Goal: Information Seeking & Learning: Learn about a topic

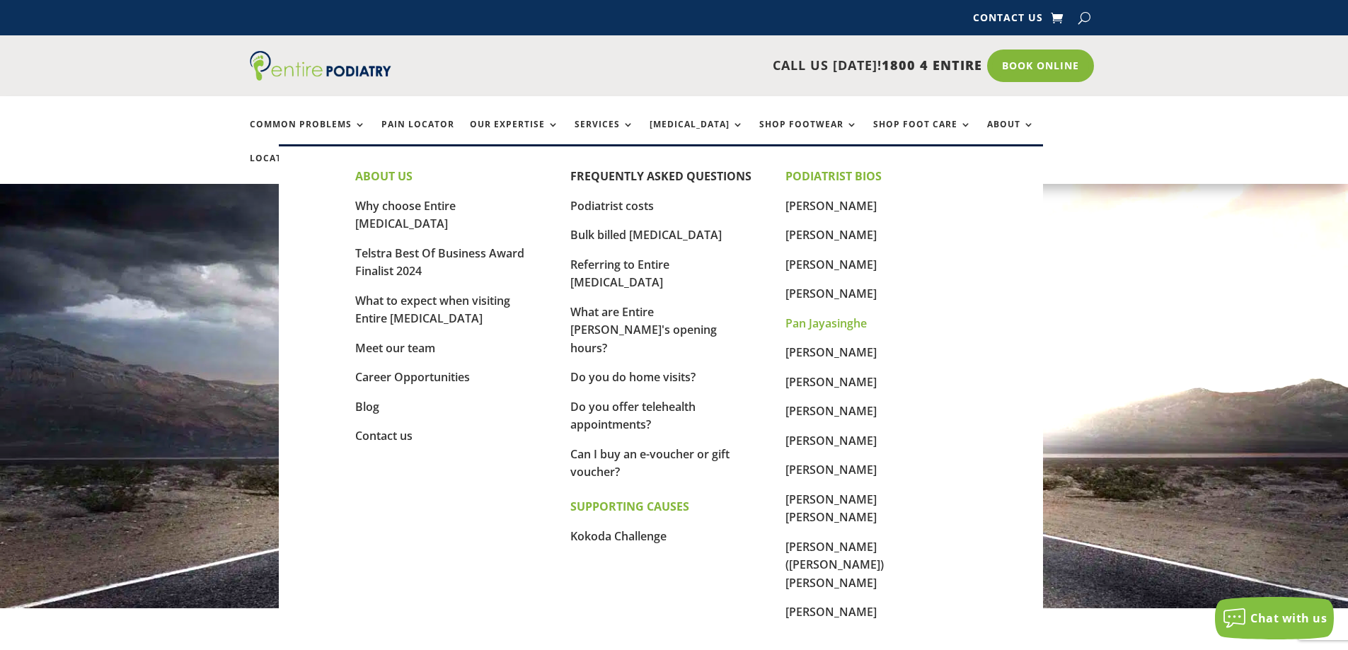
click at [859, 330] on link "Pan Jayasinghe" at bounding box center [825, 324] width 81 height 16
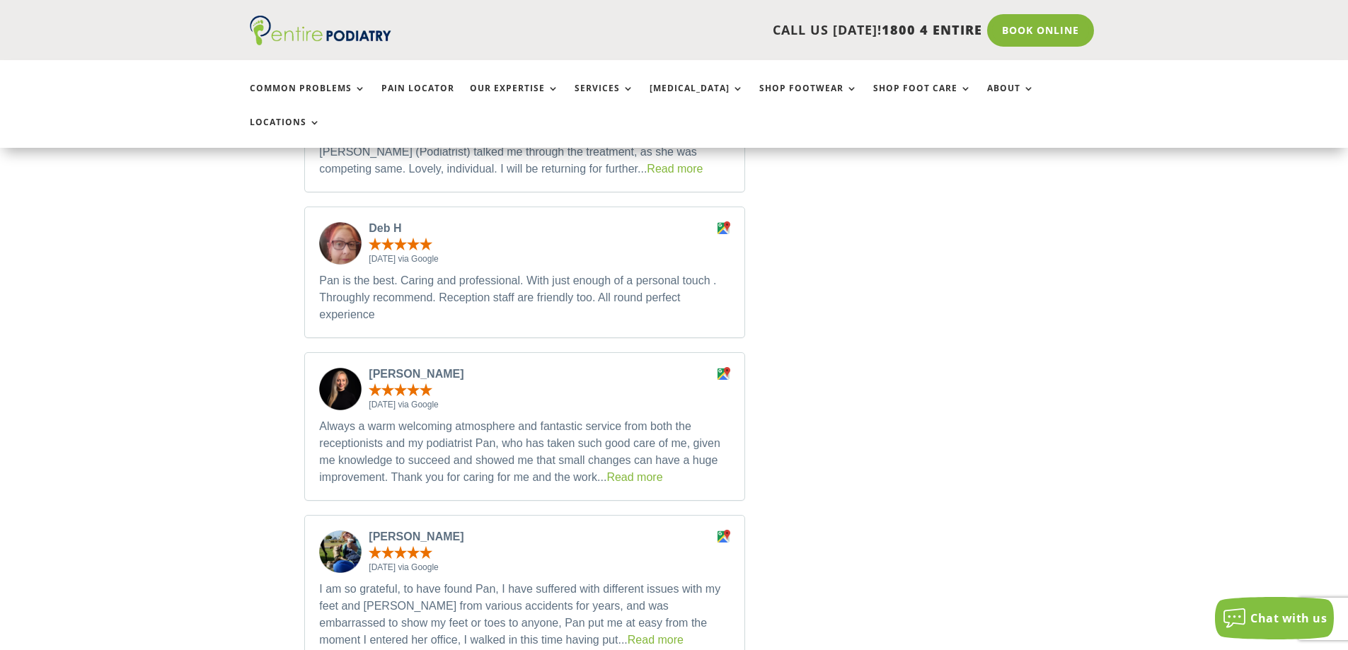
scroll to position [2151, 0]
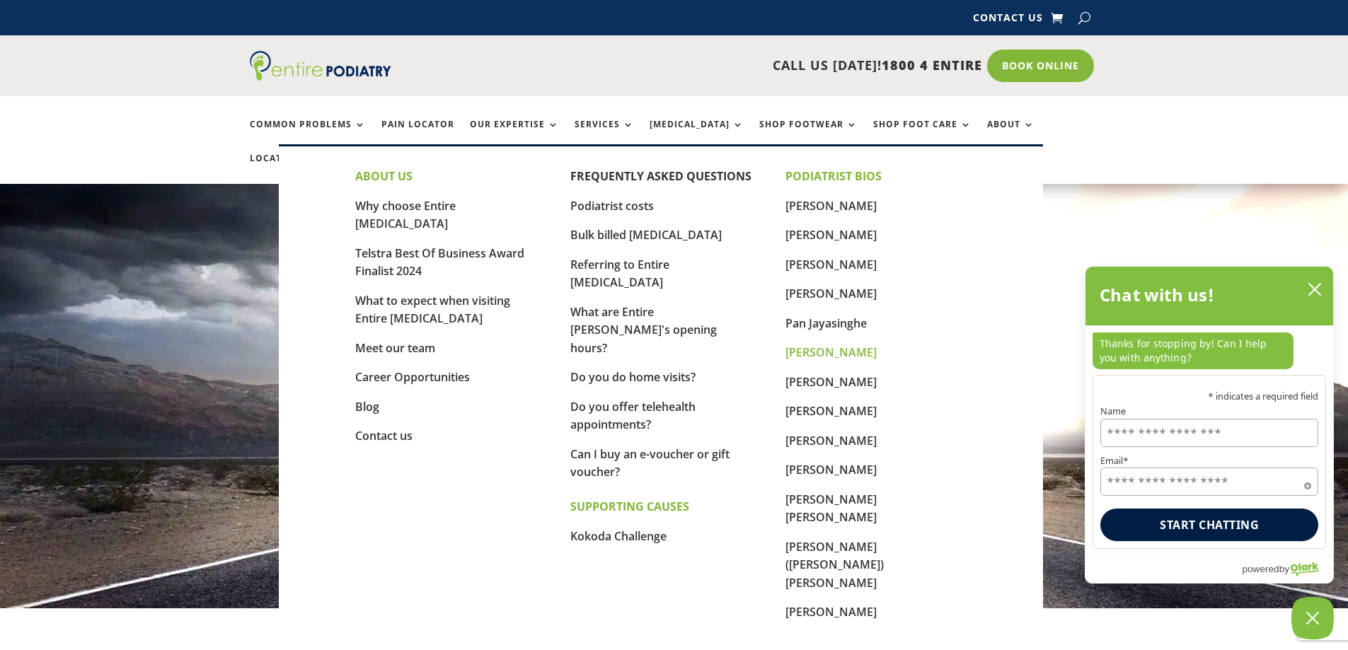
click at [820, 351] on link "[PERSON_NAME]" at bounding box center [830, 353] width 91 height 16
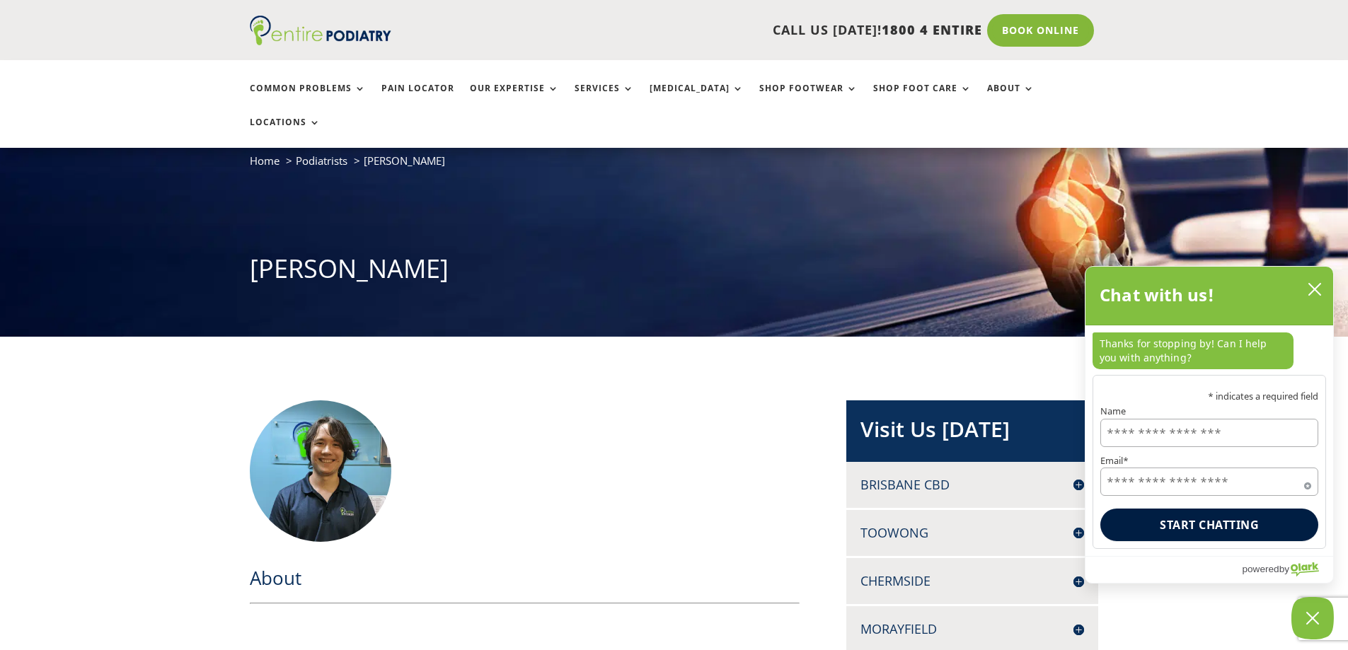
scroll to position [57, 0]
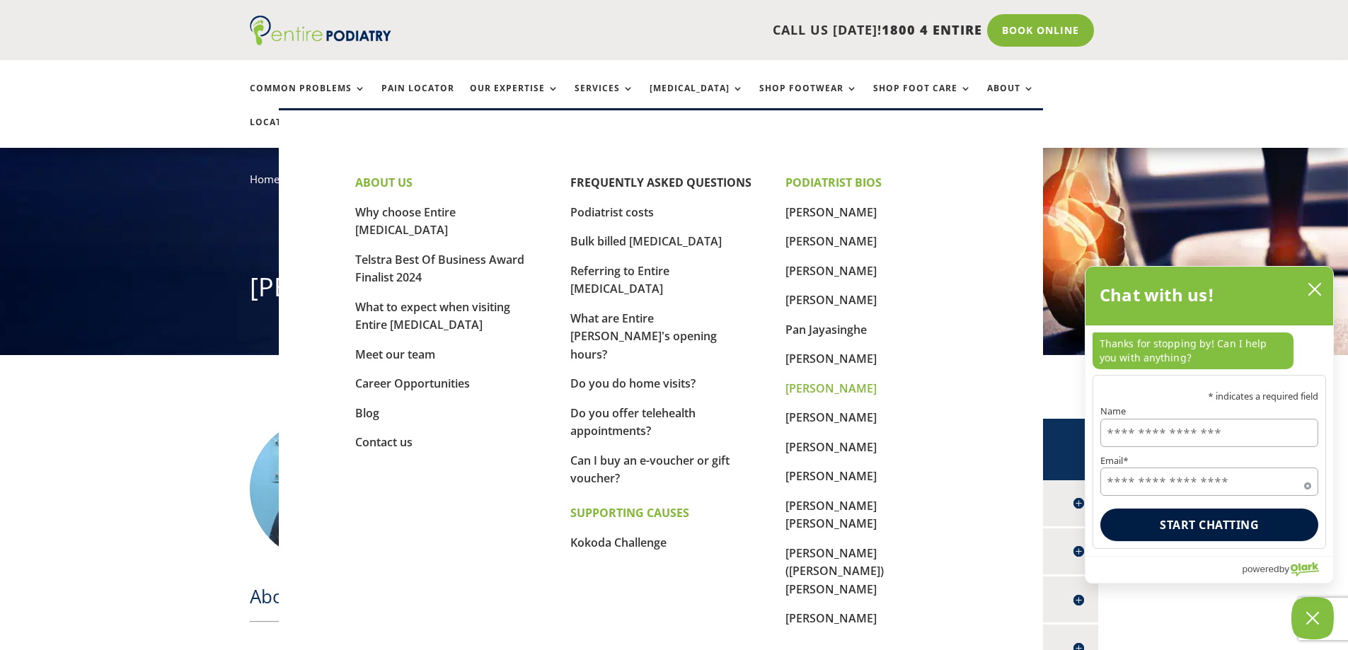
click at [836, 391] on link "[PERSON_NAME]" at bounding box center [830, 389] width 91 height 16
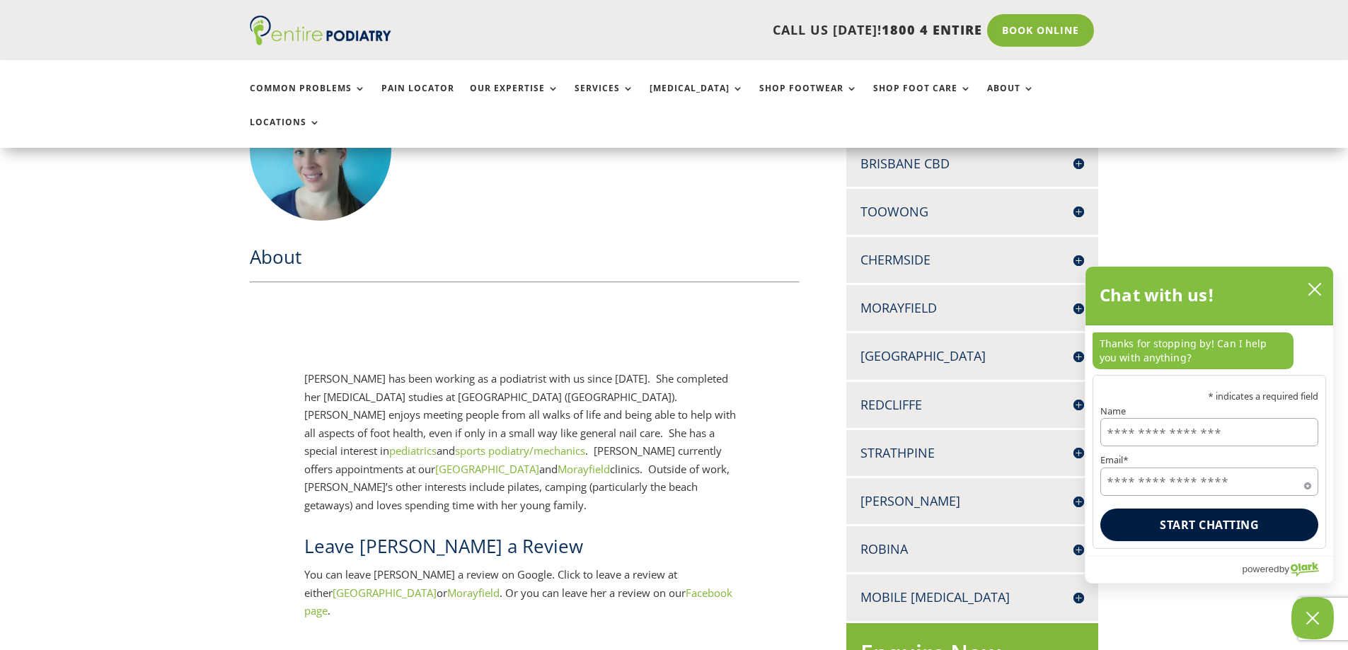
scroll to position [113, 0]
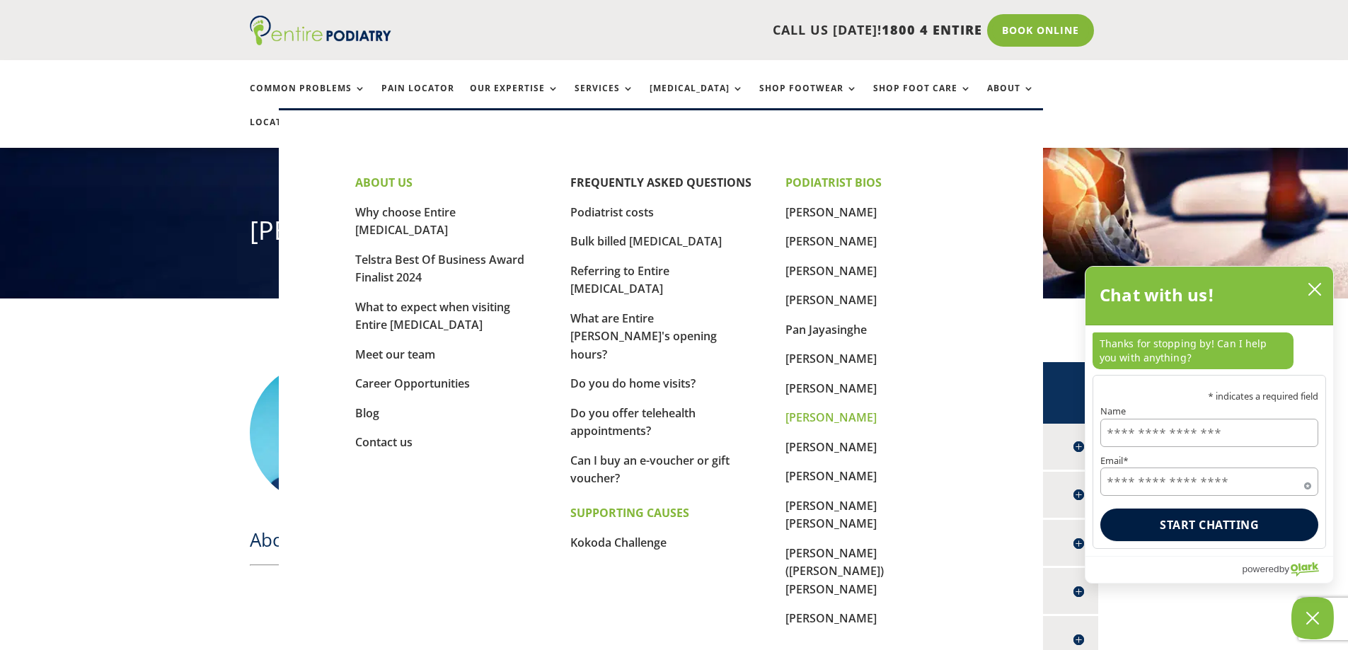
click at [835, 413] on link "[PERSON_NAME]" at bounding box center [830, 418] width 91 height 16
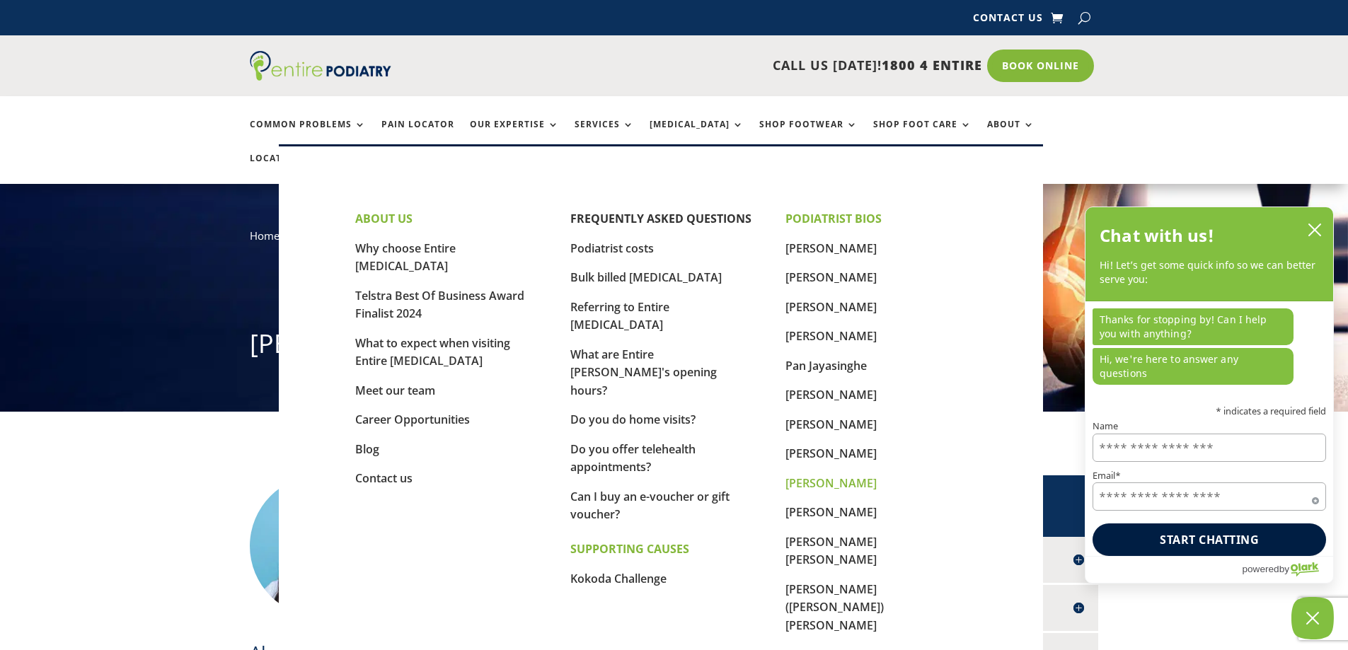
click at [843, 487] on link "[PERSON_NAME]" at bounding box center [830, 483] width 91 height 16
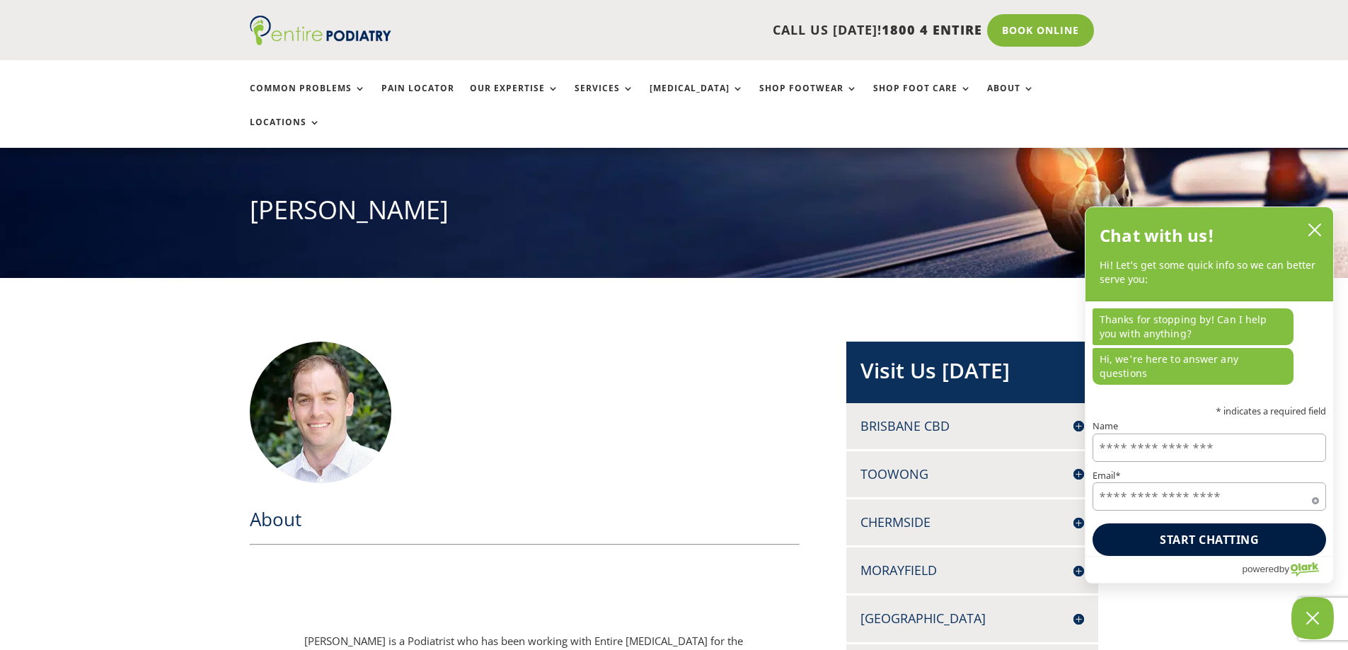
scroll to position [113, 0]
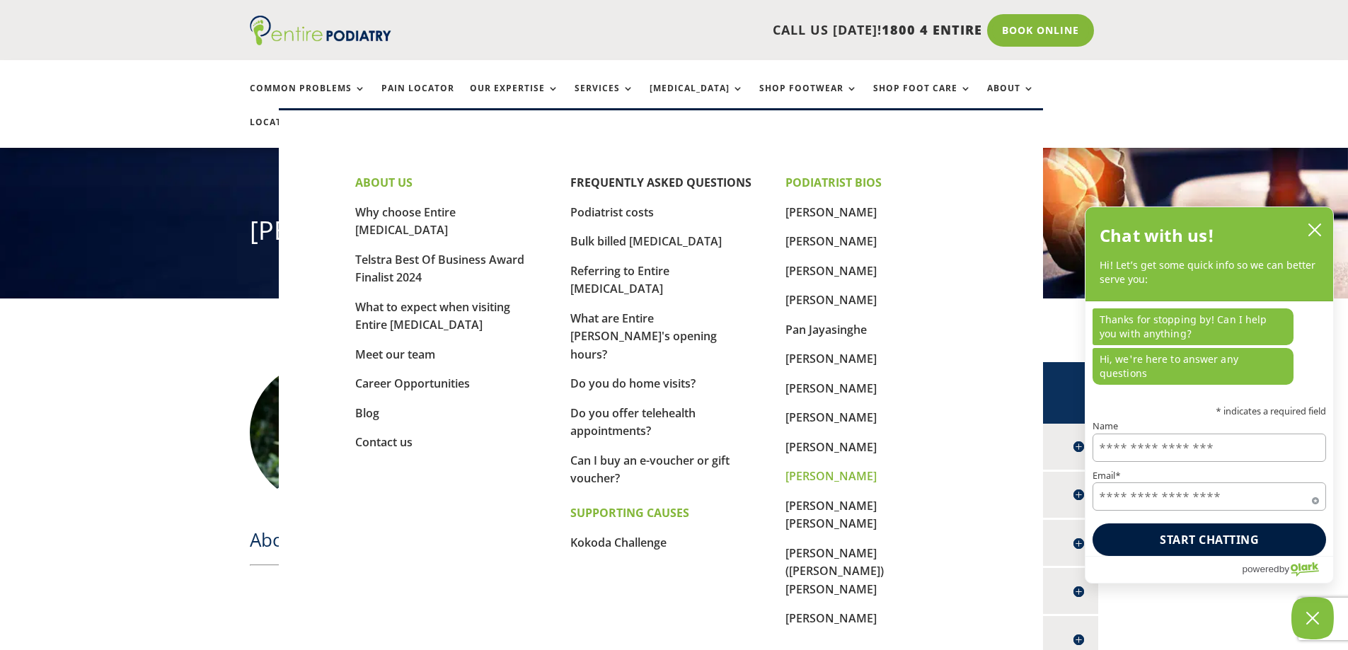
click at [832, 481] on link "[PERSON_NAME]" at bounding box center [830, 476] width 91 height 16
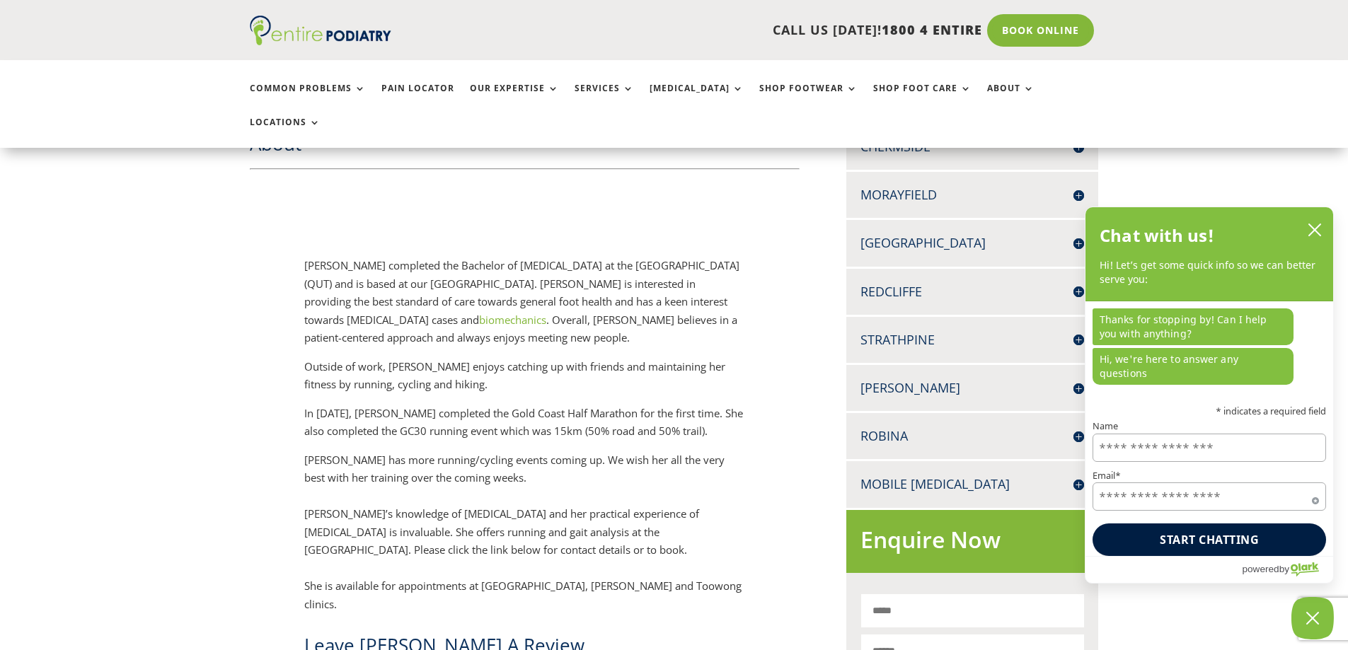
scroll to position [340, 0]
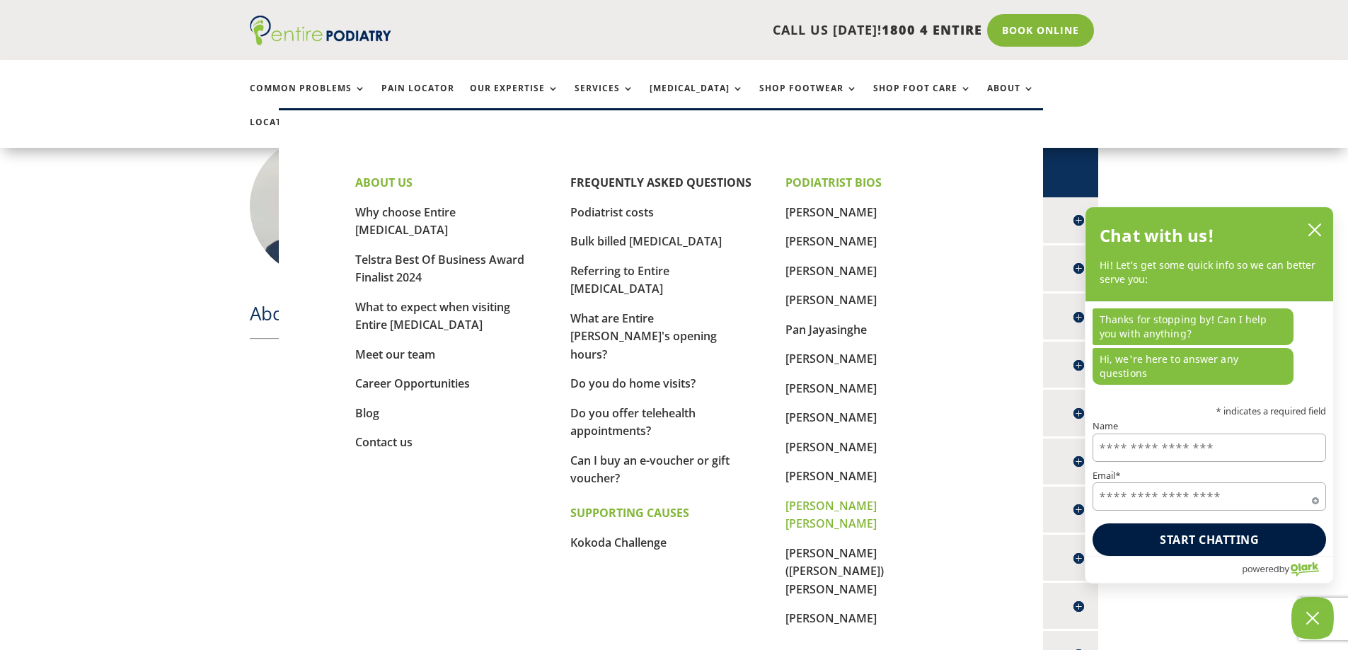
click at [840, 510] on link "[PERSON_NAME] [PERSON_NAME]" at bounding box center [830, 515] width 91 height 34
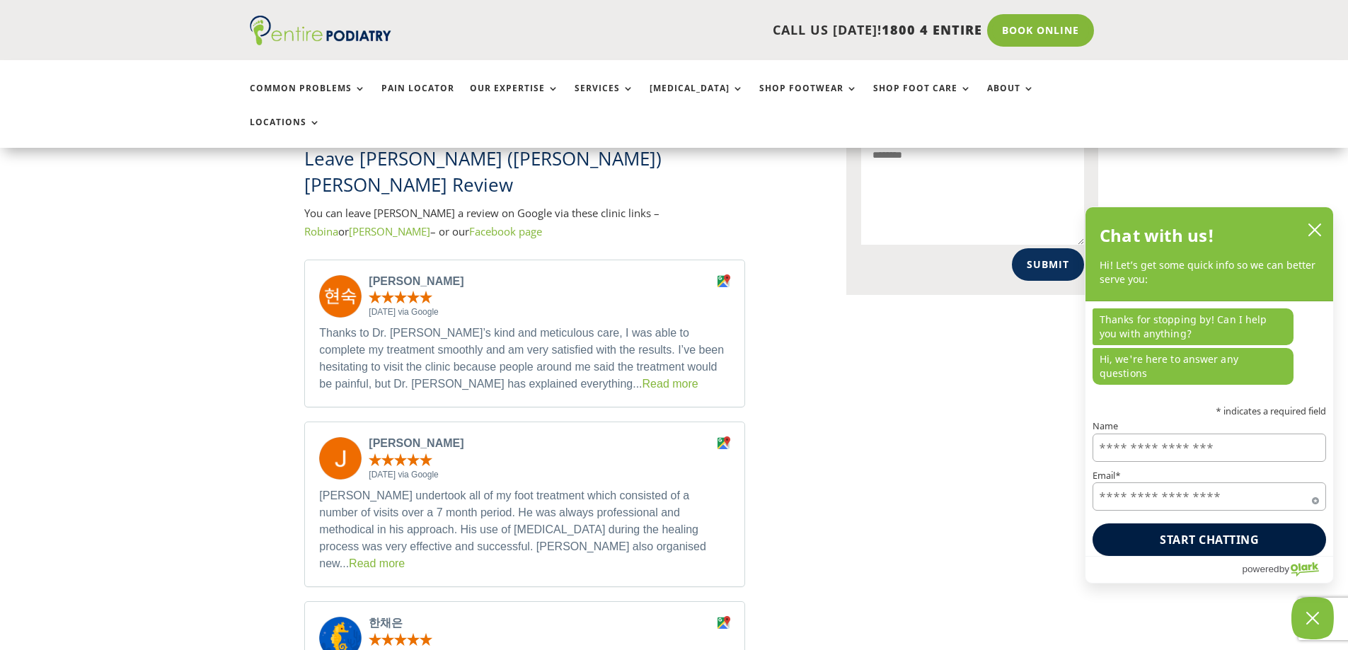
scroll to position [1189, 0]
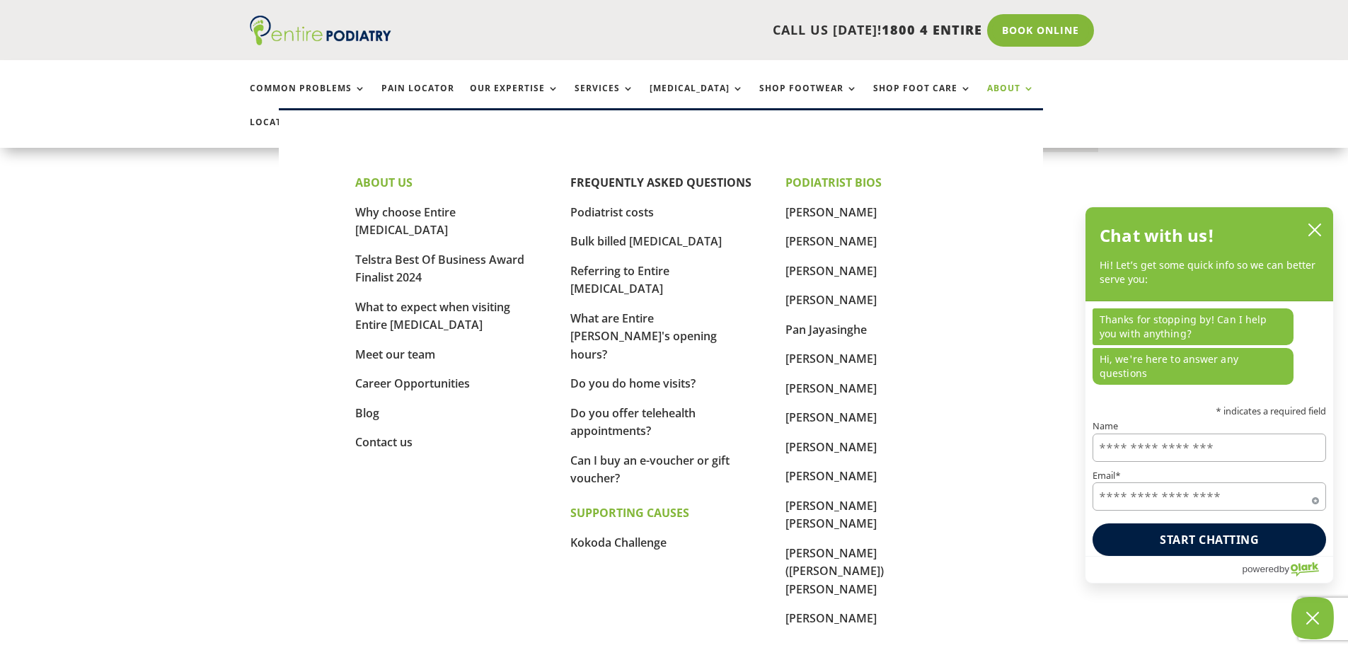
click at [987, 90] on link "About" at bounding box center [1010, 98] width 47 height 30
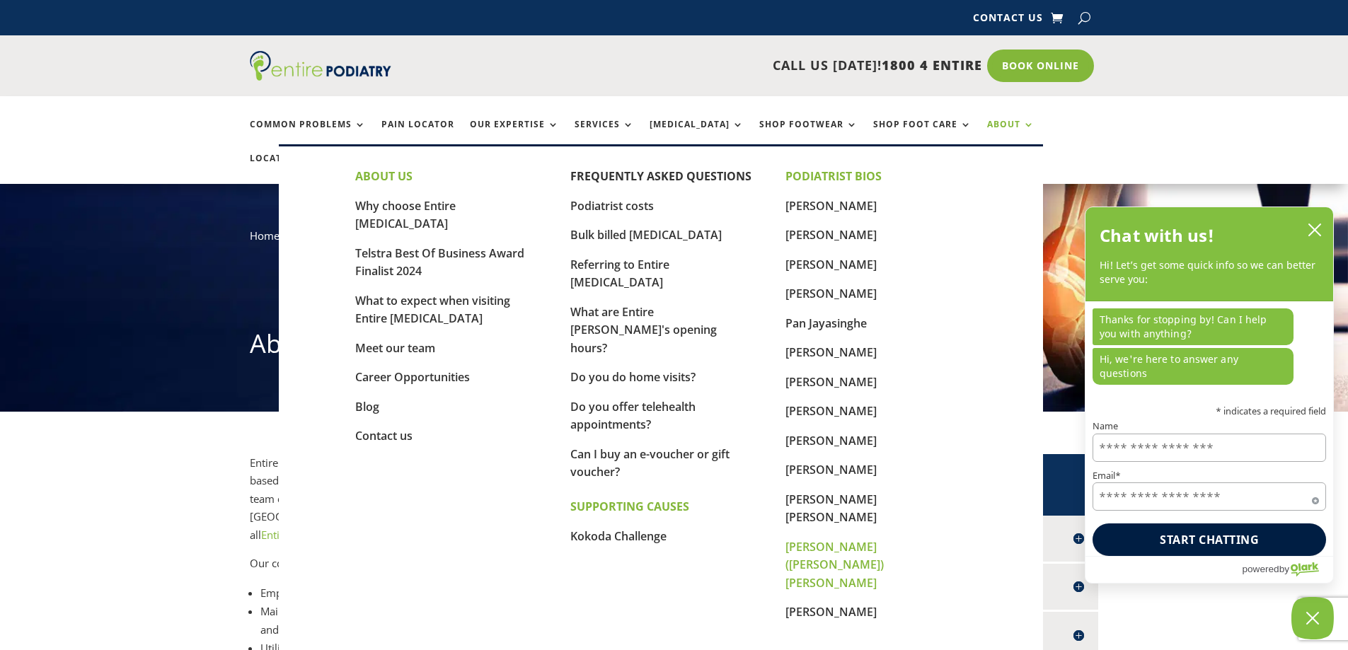
click at [860, 539] on link "[PERSON_NAME] ([PERSON_NAME]) [PERSON_NAME]" at bounding box center [834, 565] width 98 height 52
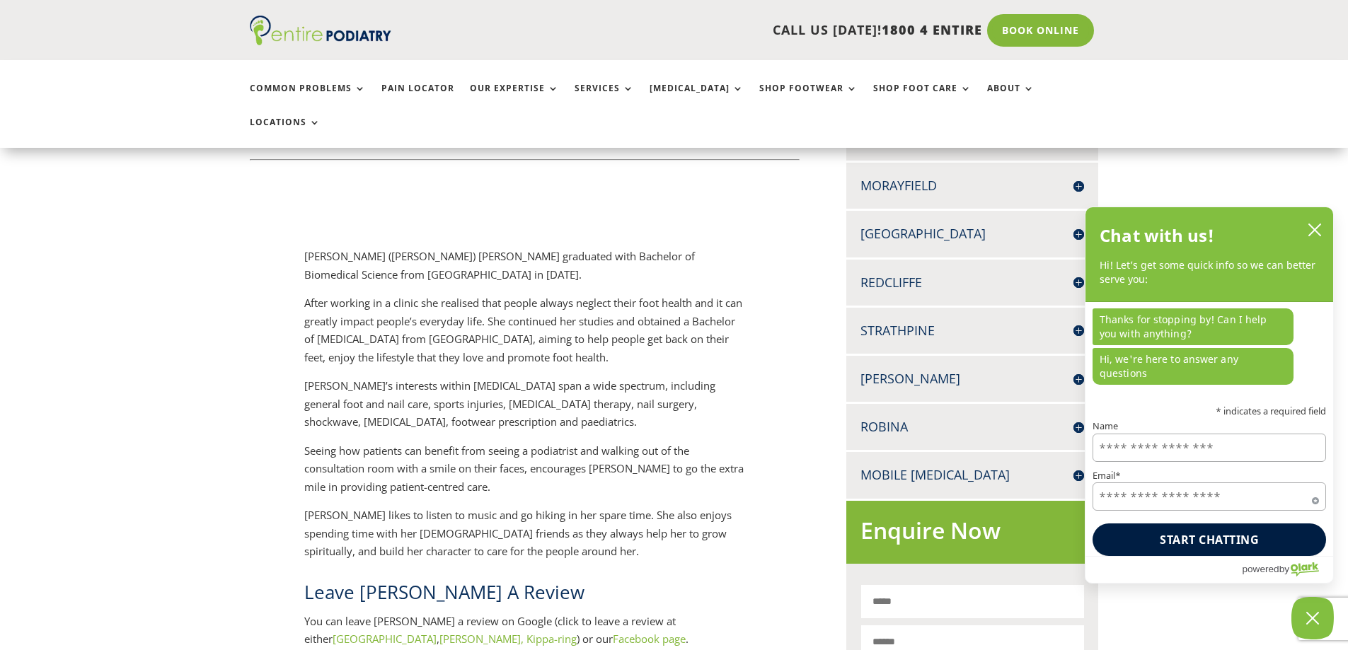
scroll to position [509, 0]
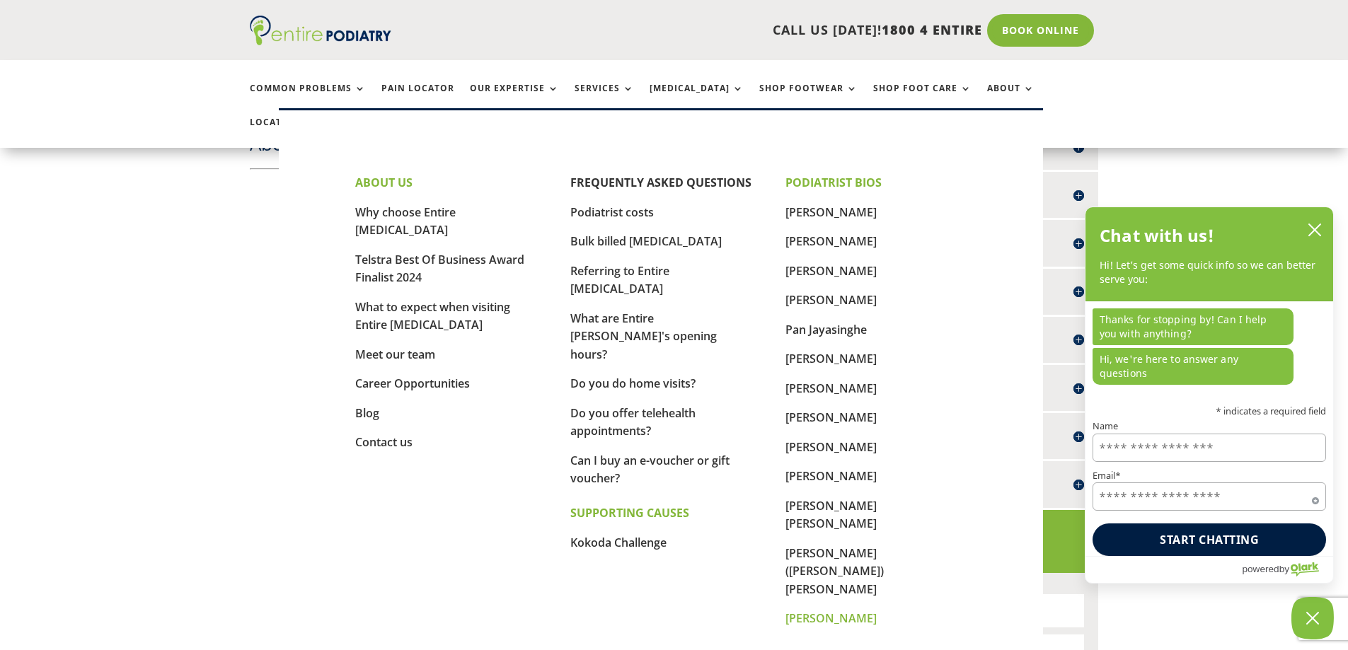
click at [873, 611] on link "[PERSON_NAME]" at bounding box center [830, 619] width 91 height 16
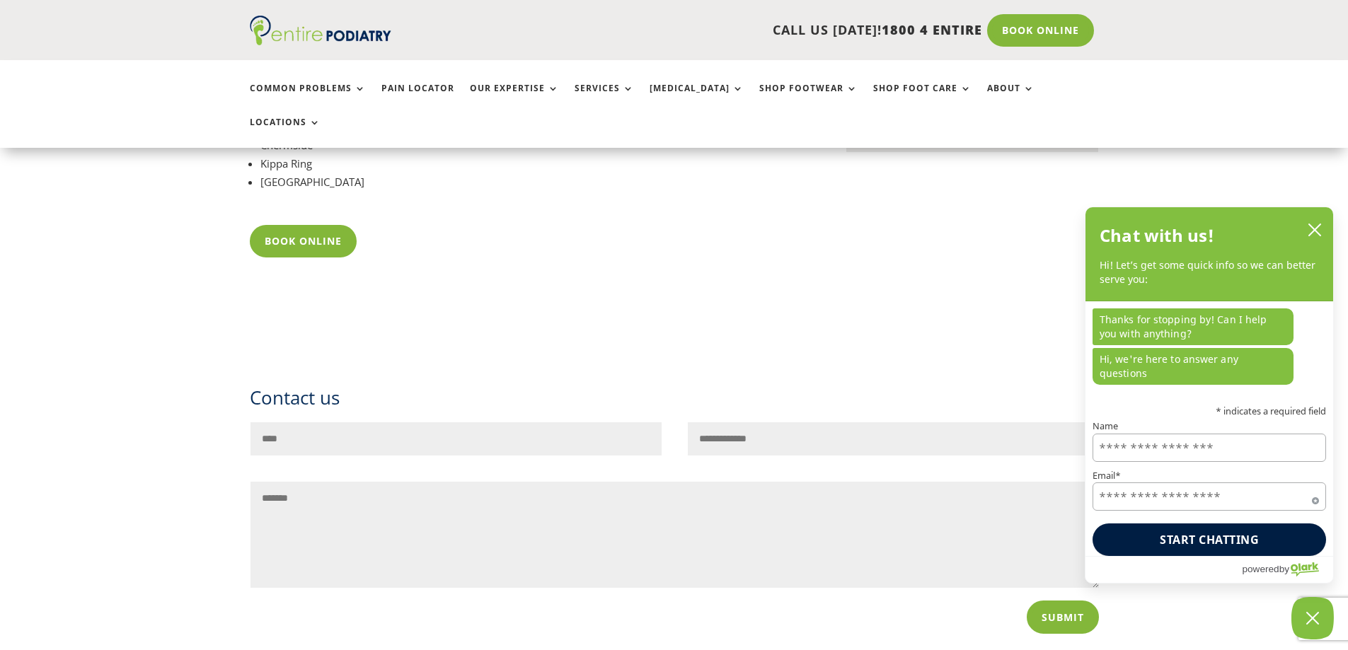
scroll to position [906, 0]
